Goal: Navigation & Orientation: Find specific page/section

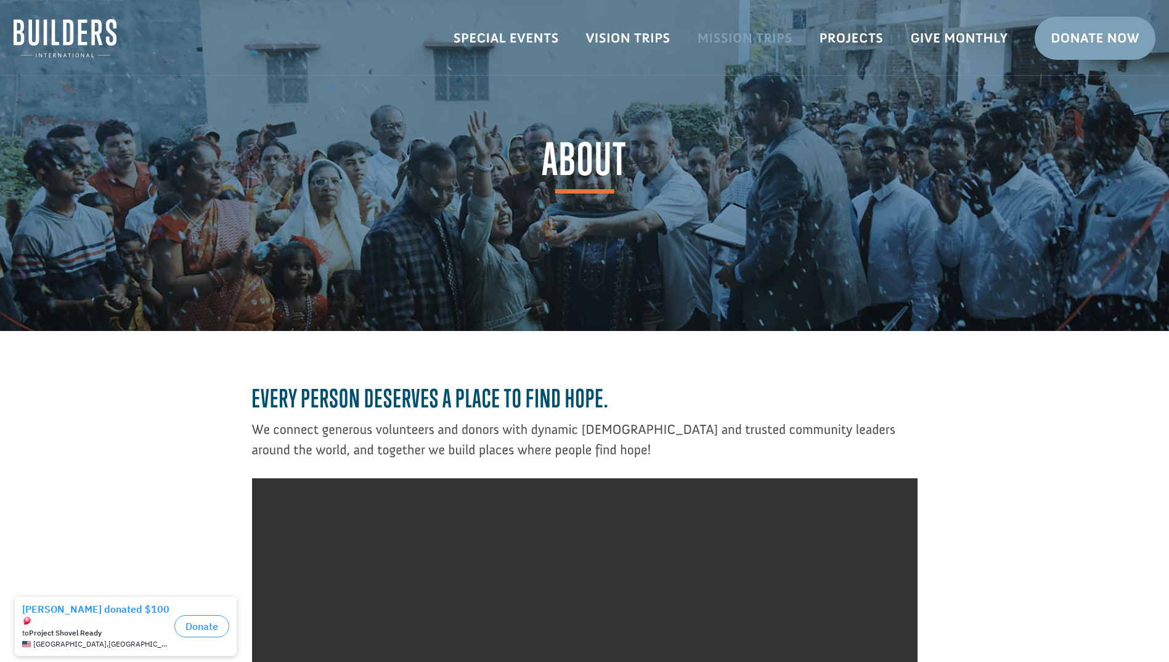
click at [744, 41] on link "Mission Trips" at bounding box center [745, 38] width 122 height 36
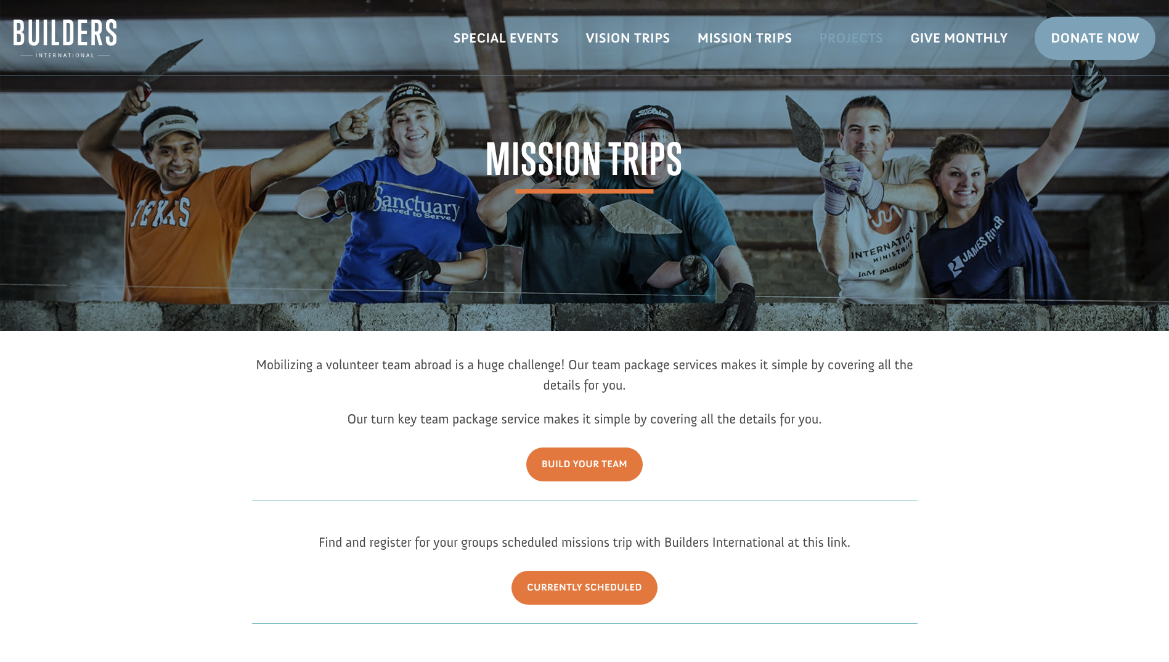
click at [864, 40] on link "Projects" at bounding box center [851, 38] width 91 height 36
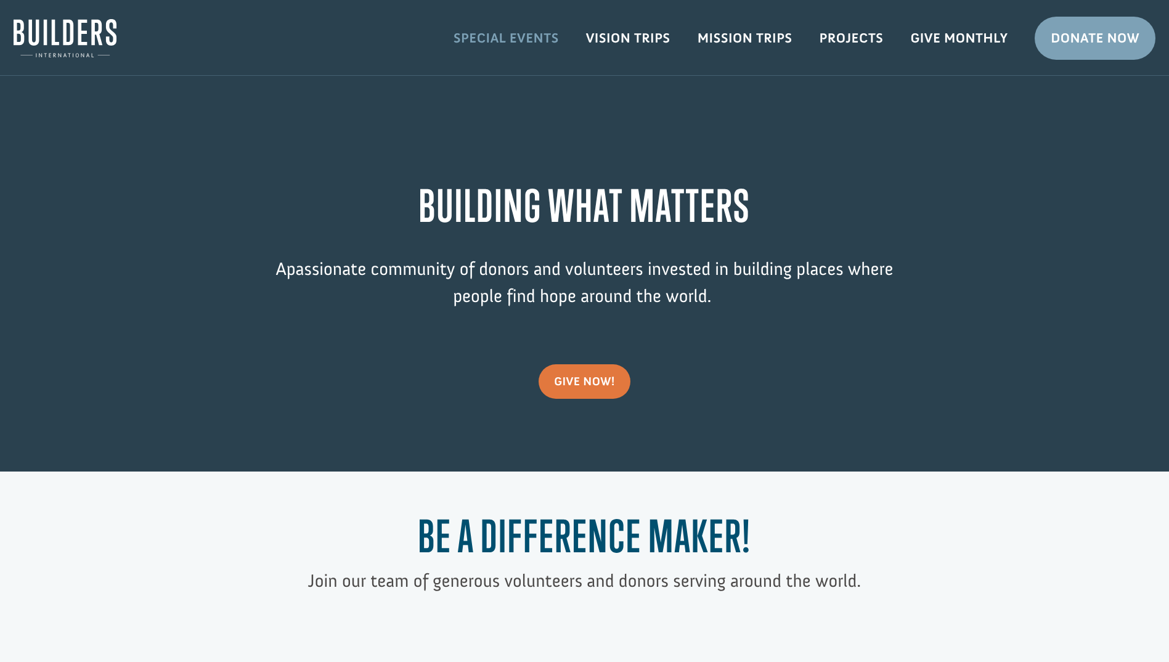
click at [514, 35] on link "Special Events" at bounding box center [506, 38] width 132 height 36
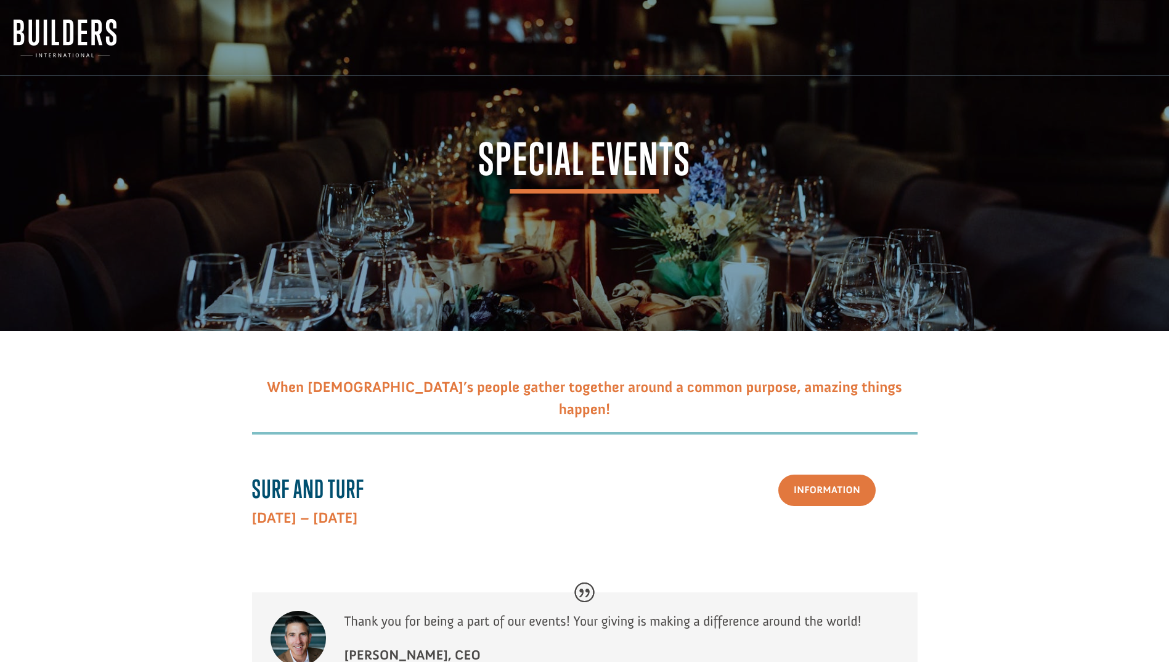
click at [71, 42] on img at bounding box center [65, 38] width 103 height 38
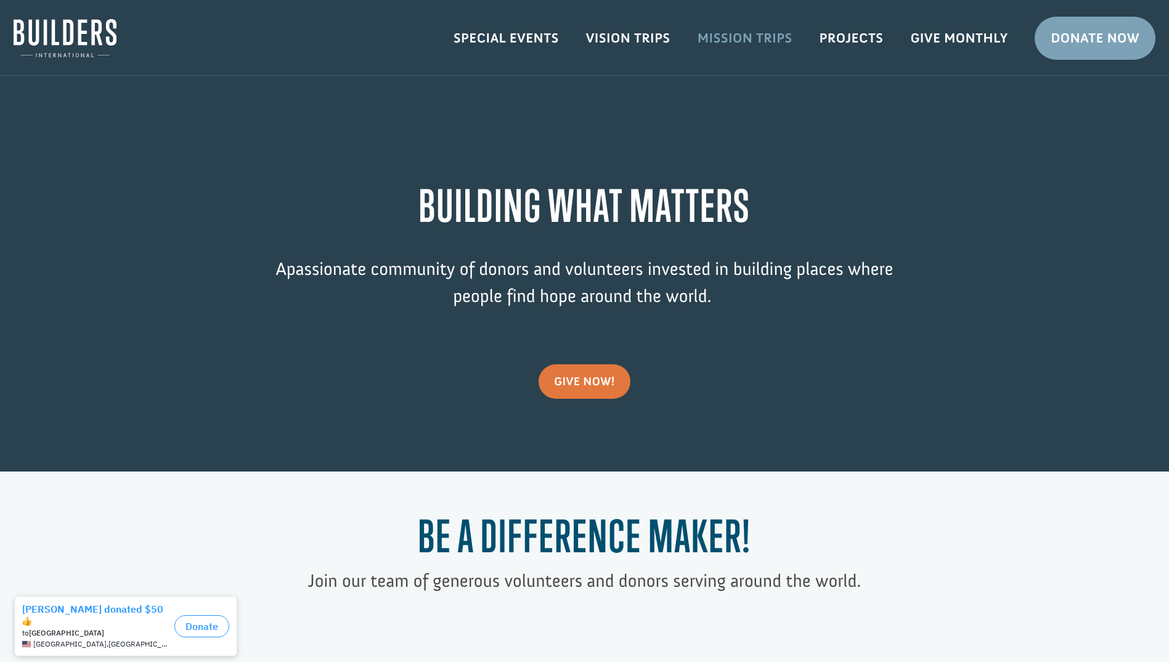
click at [765, 44] on link "Mission Trips" at bounding box center [745, 38] width 122 height 36
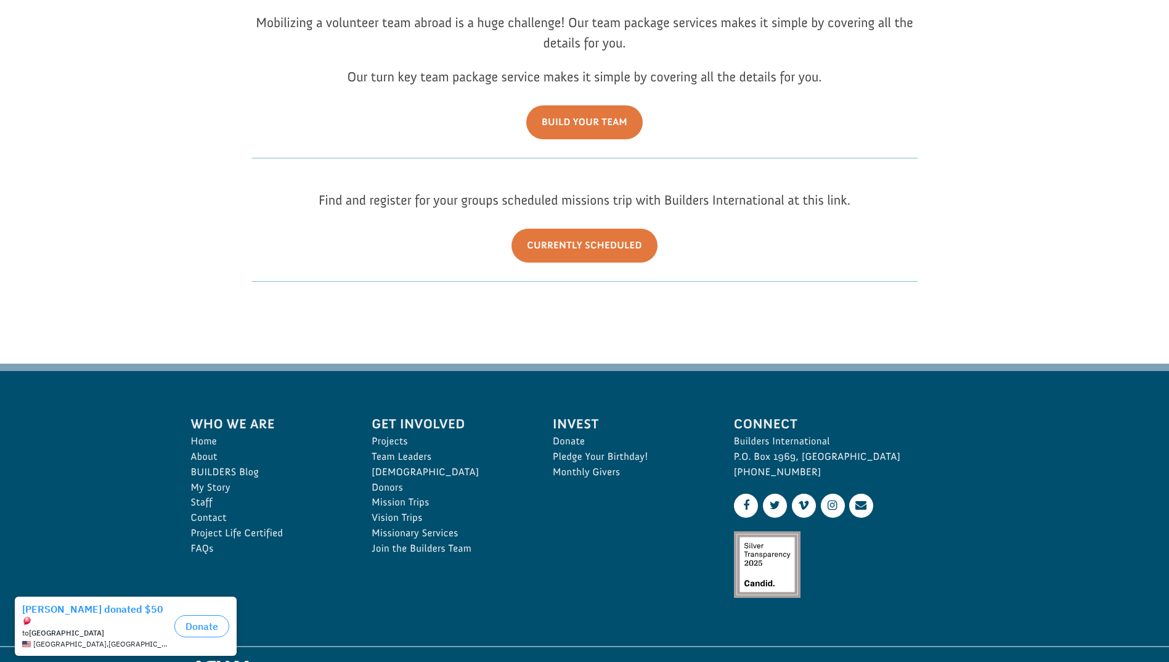
scroll to position [321, 0]
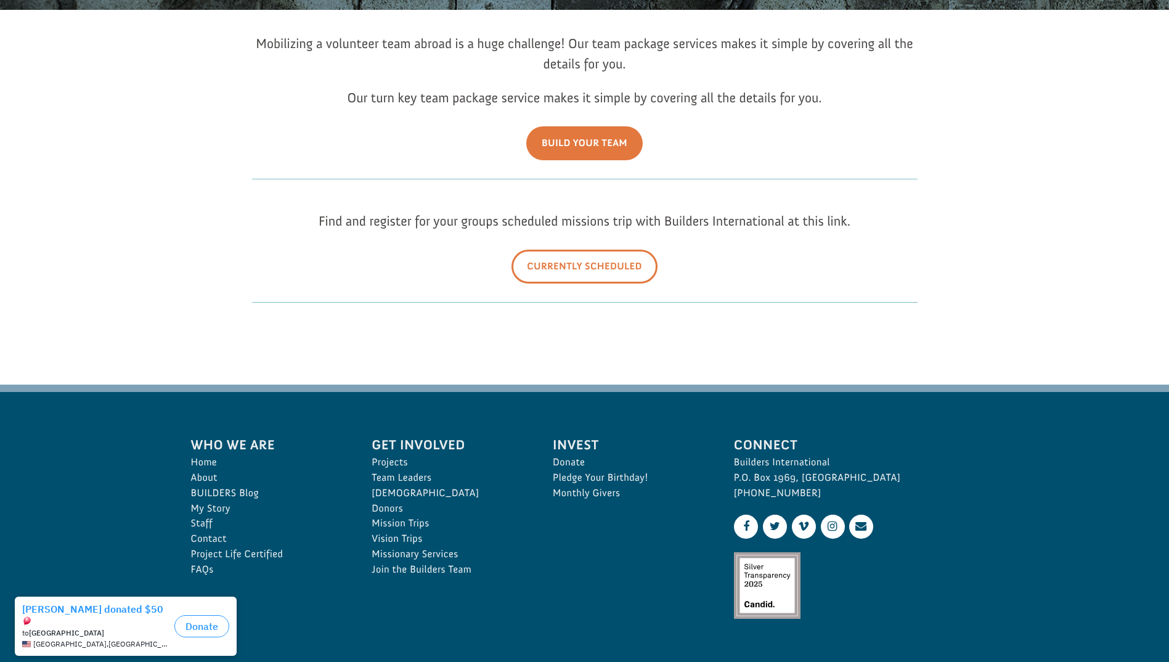
click at [609, 264] on link "Currently Scheduled" at bounding box center [584, 267] width 146 height 34
